Goal: Information Seeking & Learning: Find specific fact

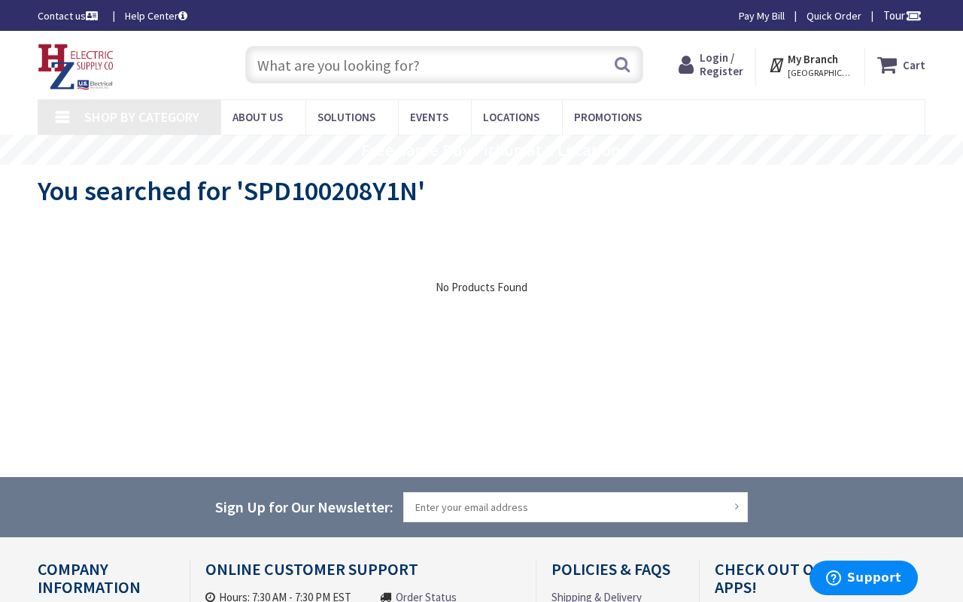
type input "[PERSON_NAME][GEOGRAPHIC_DATA] at [GEOGRAPHIC_DATA] (playground, pickleball, ba…"
